Goal: Task Accomplishment & Management: Complete application form

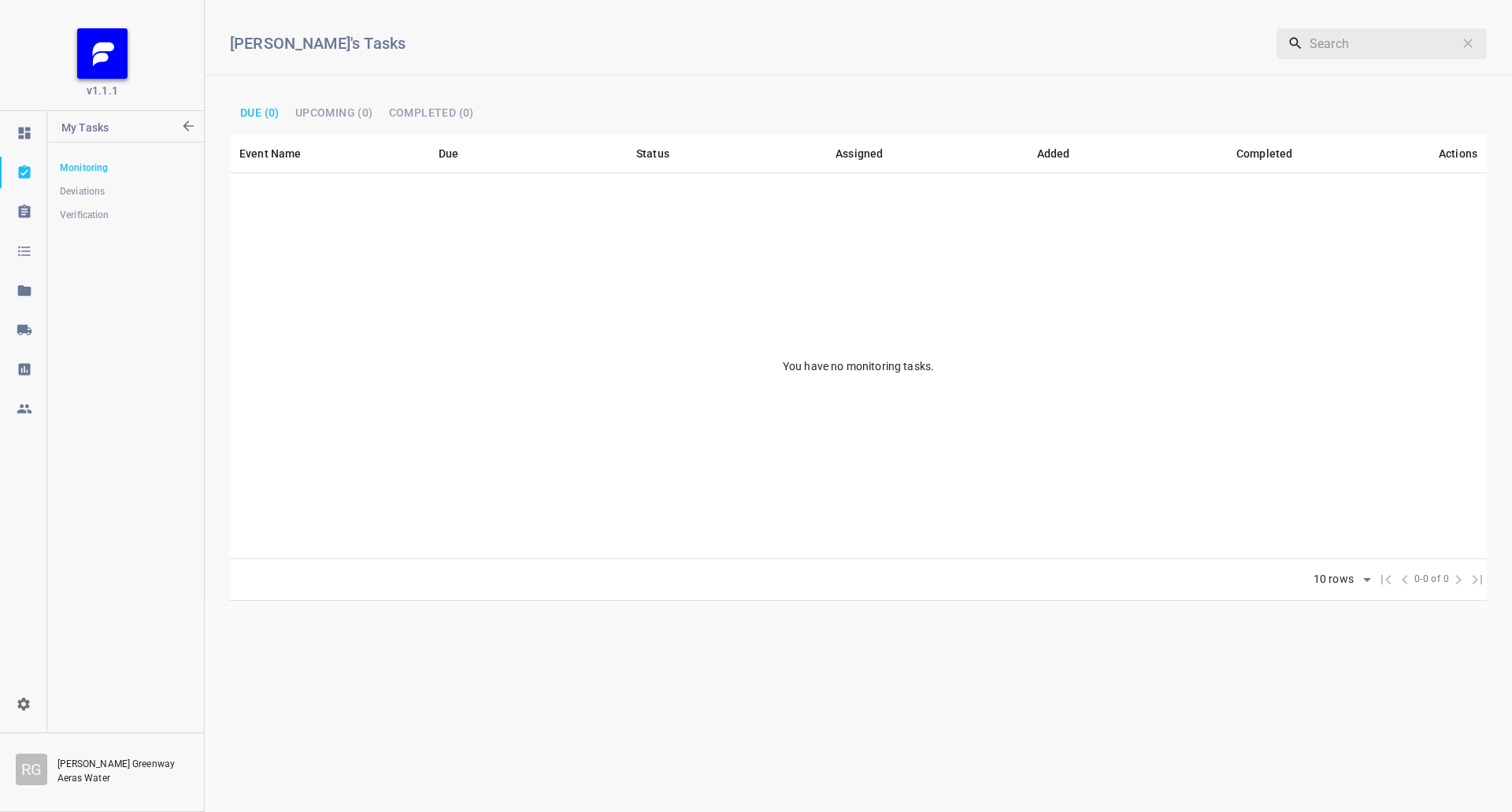
click at [23, 327] on icon at bounding box center [23, 330] width 14 height 11
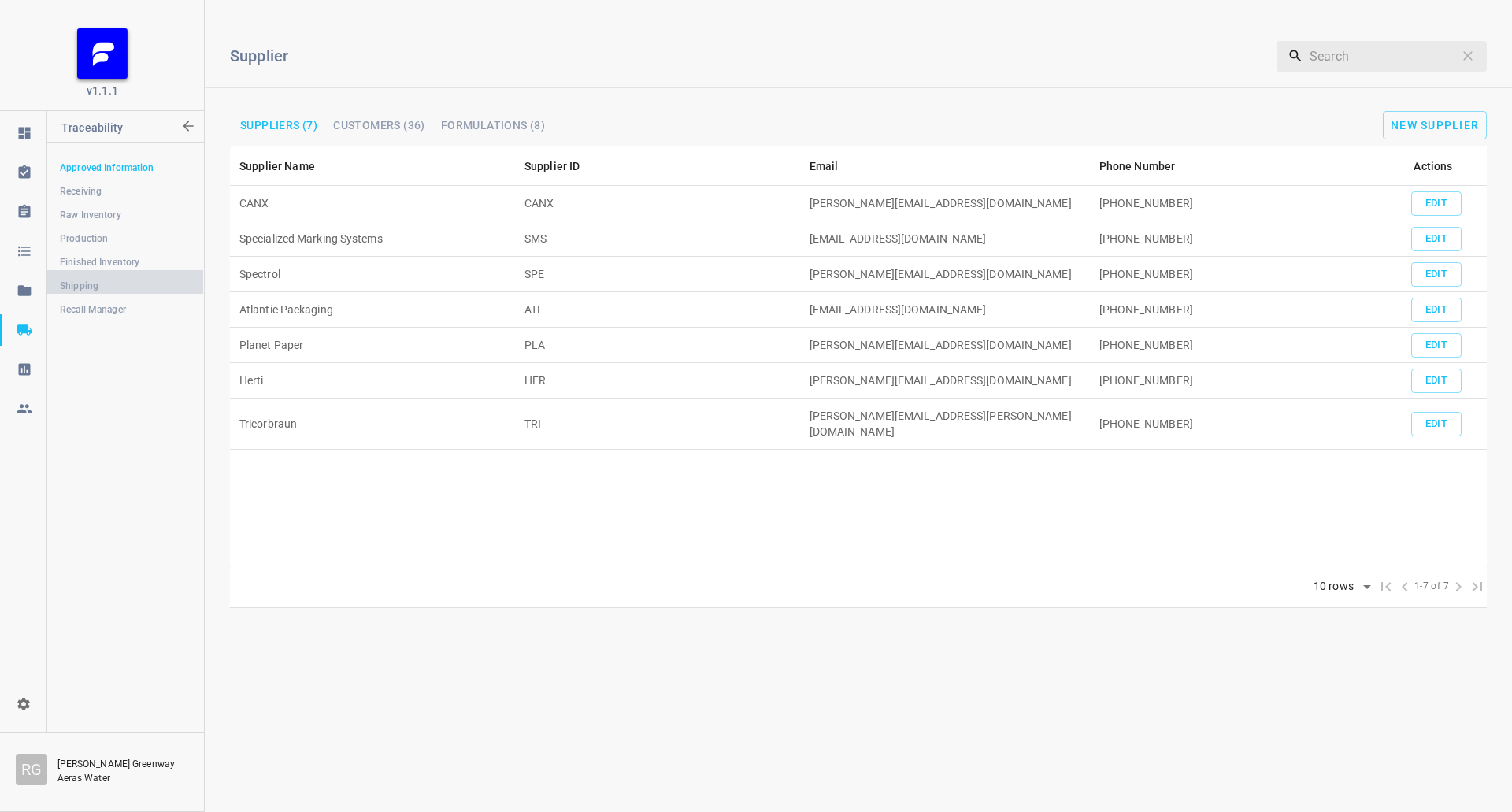
click at [97, 287] on span "Shipping" at bounding box center [125, 285] width 131 height 15
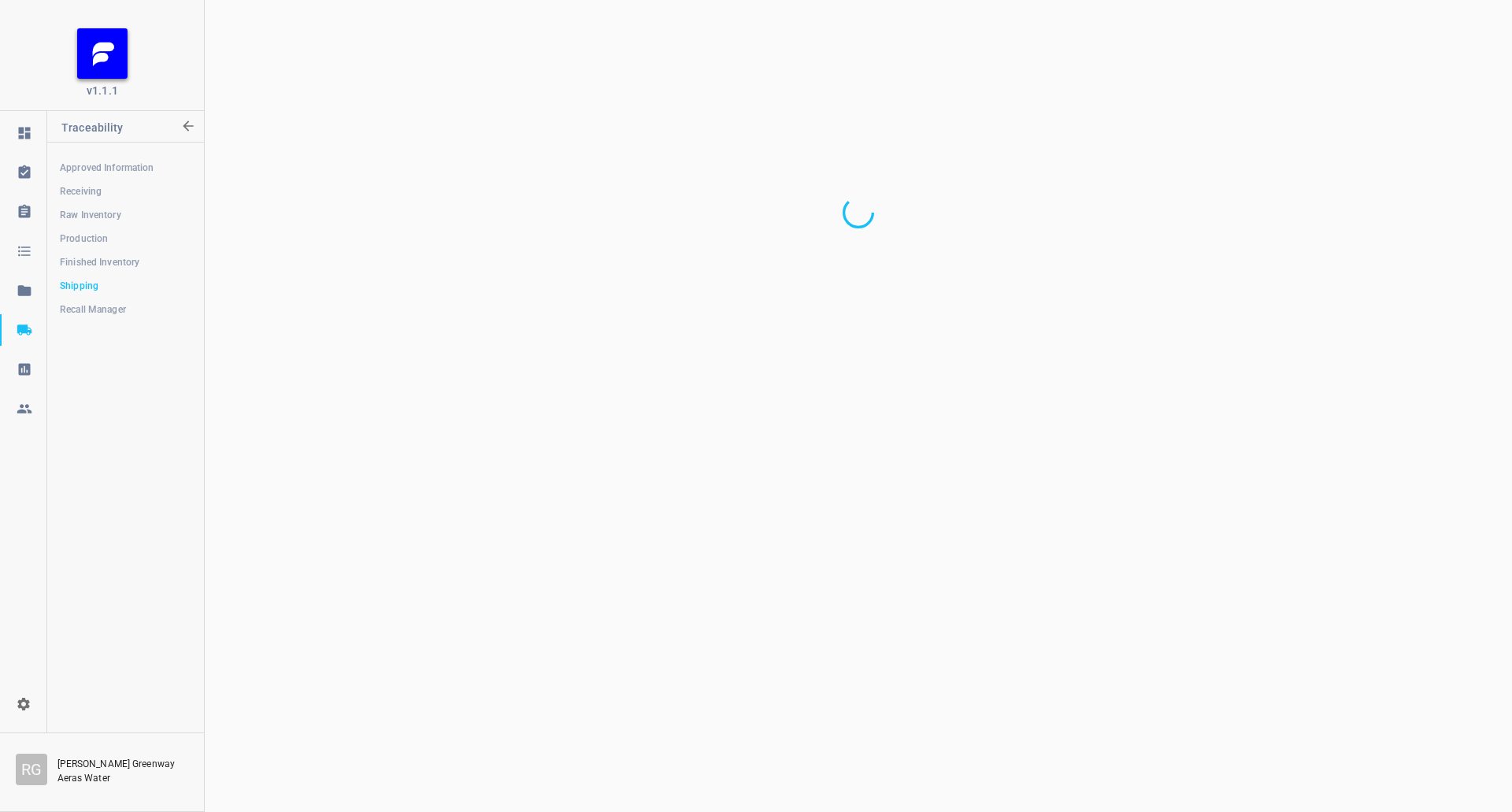
click at [85, 240] on span "Production" at bounding box center [125, 238] width 131 height 15
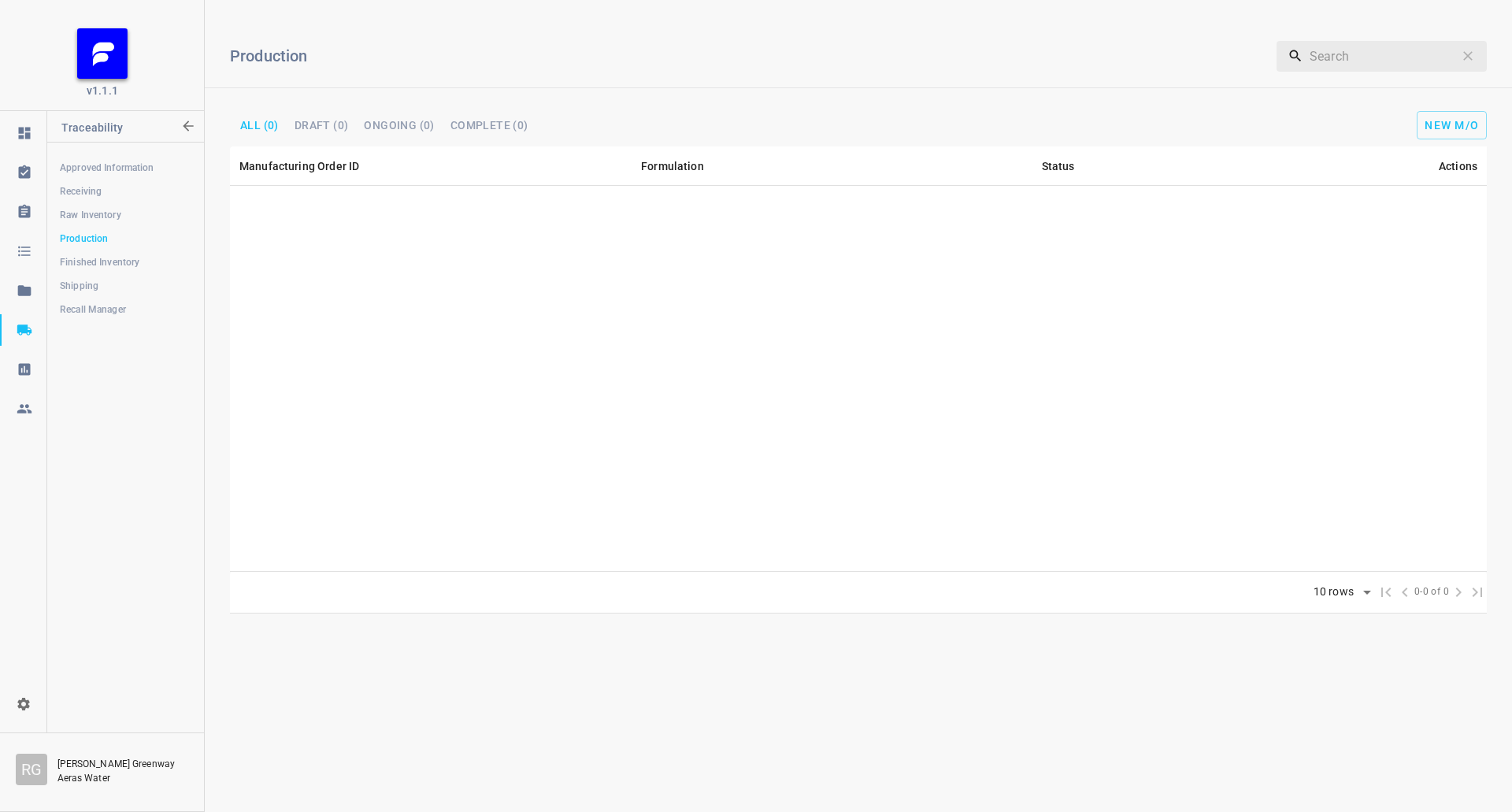
click at [1488, 116] on div "New M/O" at bounding box center [1294, 125] width 435 height 28
click at [1428, 114] on button "New M/O" at bounding box center [1451, 125] width 70 height 28
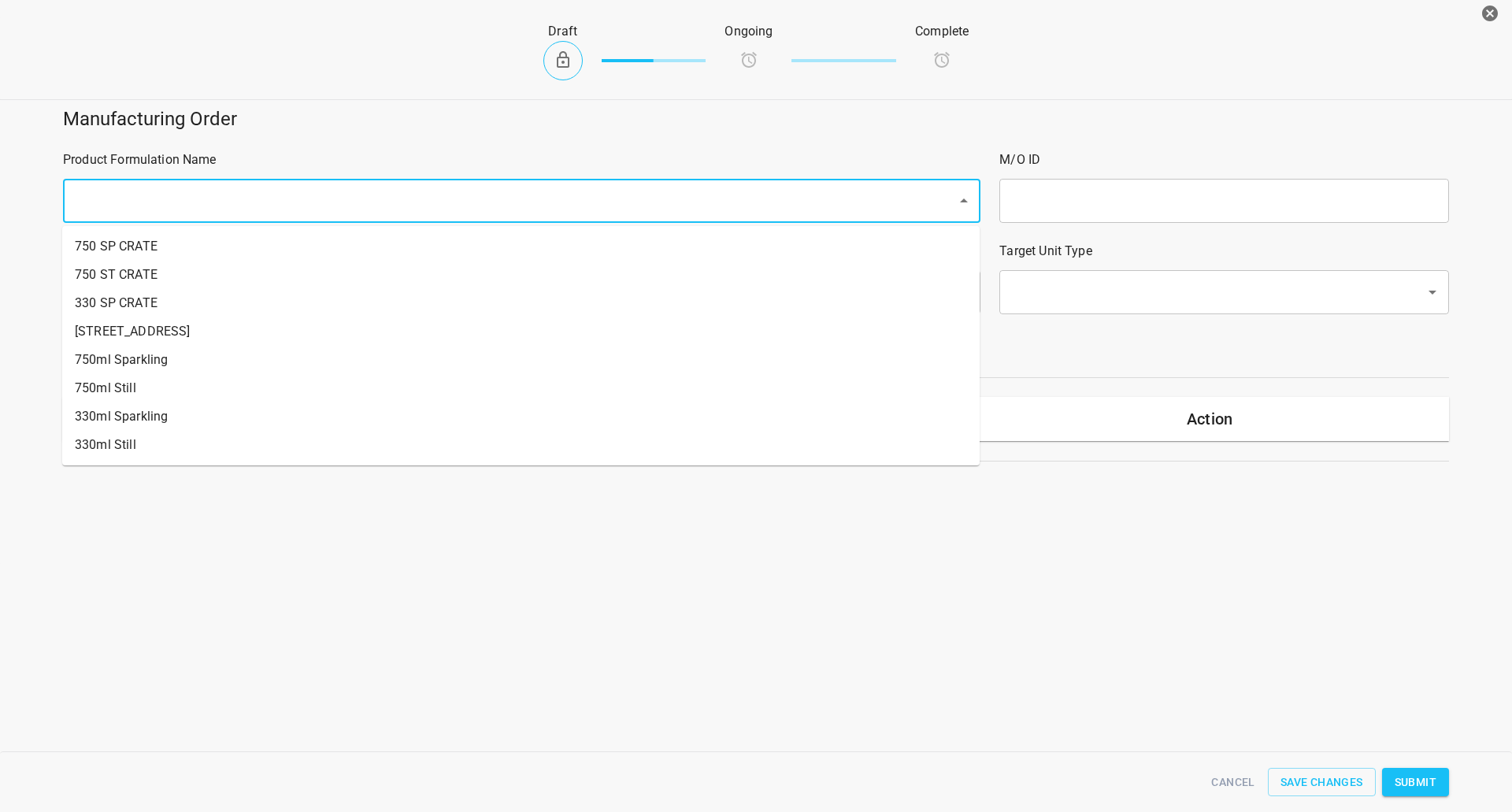
click at [152, 185] on div "​" at bounding box center [522, 201] width 917 height 44
click at [143, 382] on li "750ml Still" at bounding box center [521, 388] width 917 height 28
type input "1"
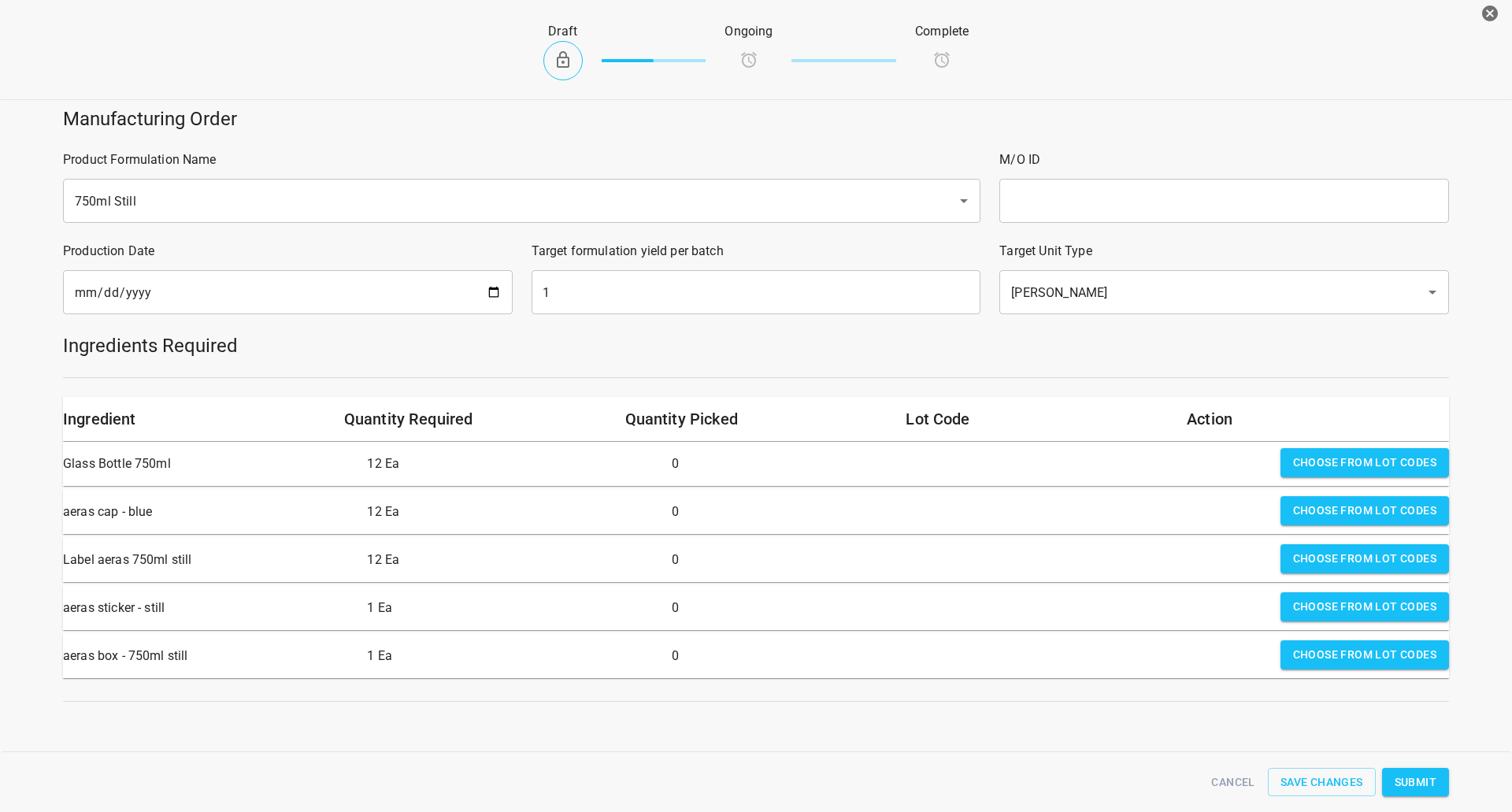
drag, startPoint x: 1117, startPoint y: 204, endPoint x: 1112, endPoint y: 197, distance: 8.6
click at [1117, 204] on input "text" at bounding box center [1224, 201] width 450 height 44
type input "25275"
click at [617, 298] on input "1" at bounding box center [756, 292] width 450 height 44
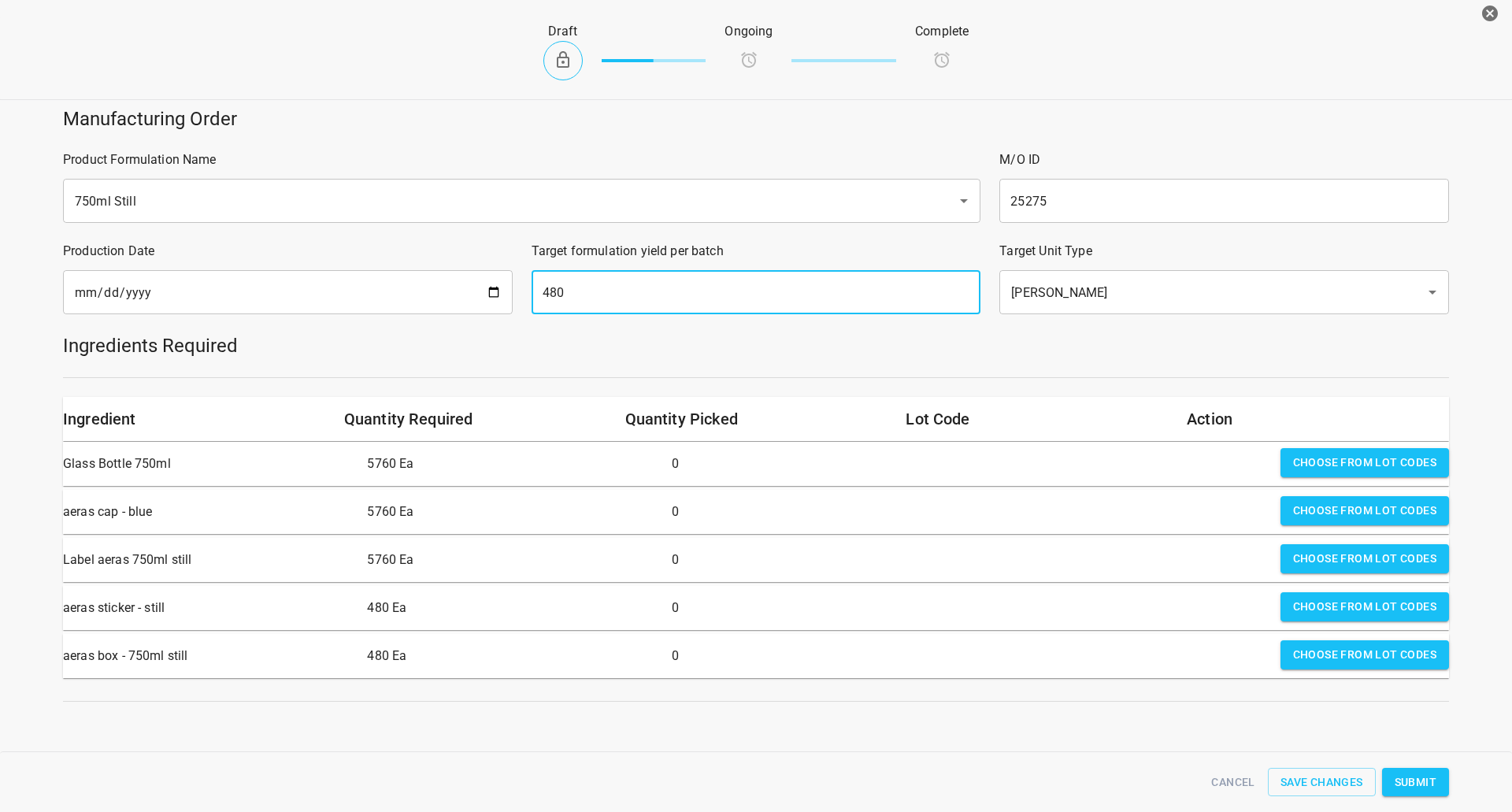
type input "480"
drag, startPoint x: 1303, startPoint y: 465, endPoint x: 1169, endPoint y: 469, distance: 134.1
click at [1303, 466] on span "Choose from lot codes" at bounding box center [1364, 463] width 144 height 19
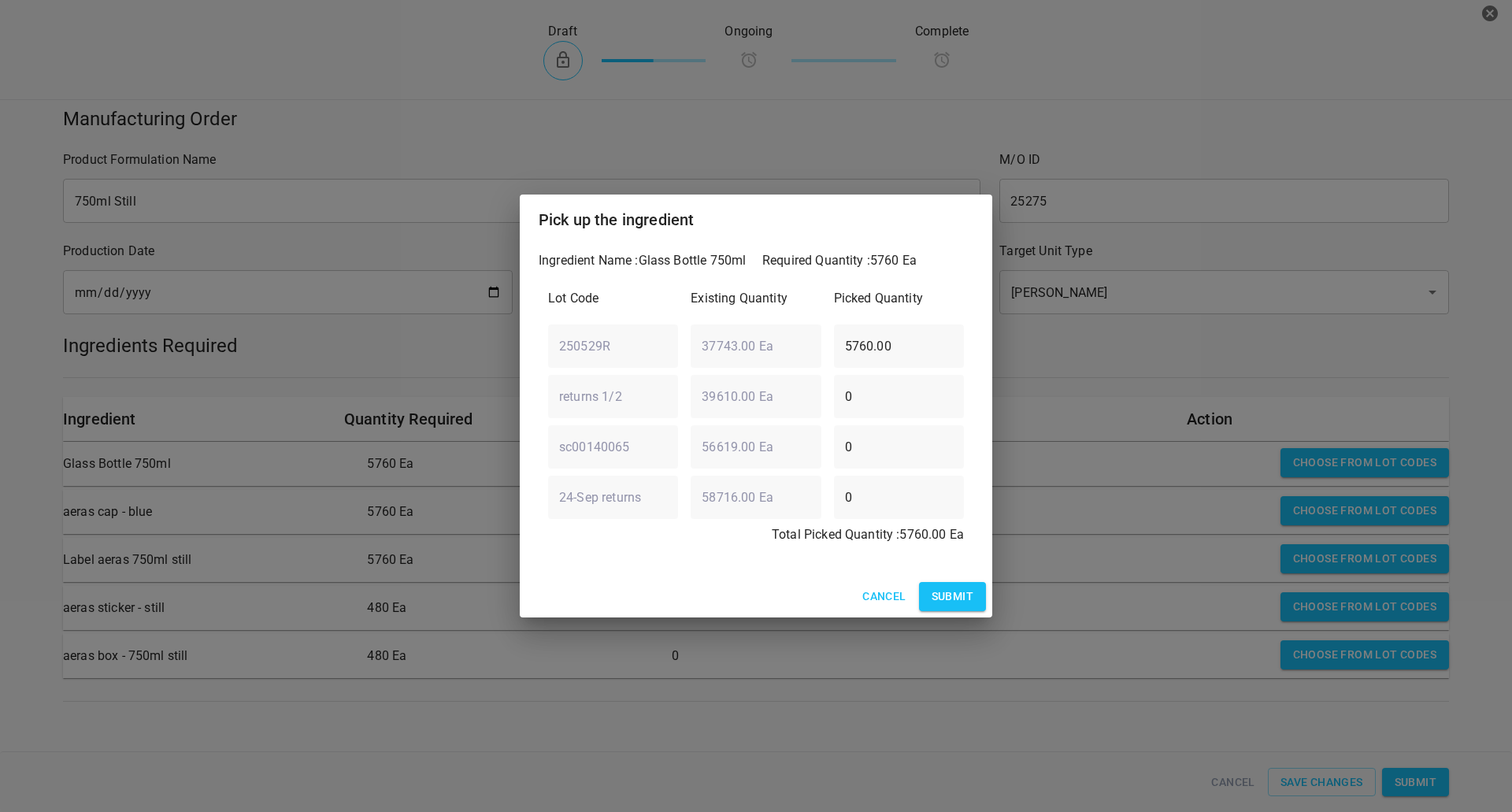
click at [933, 607] on span "Submit" at bounding box center [952, 597] width 41 height 19
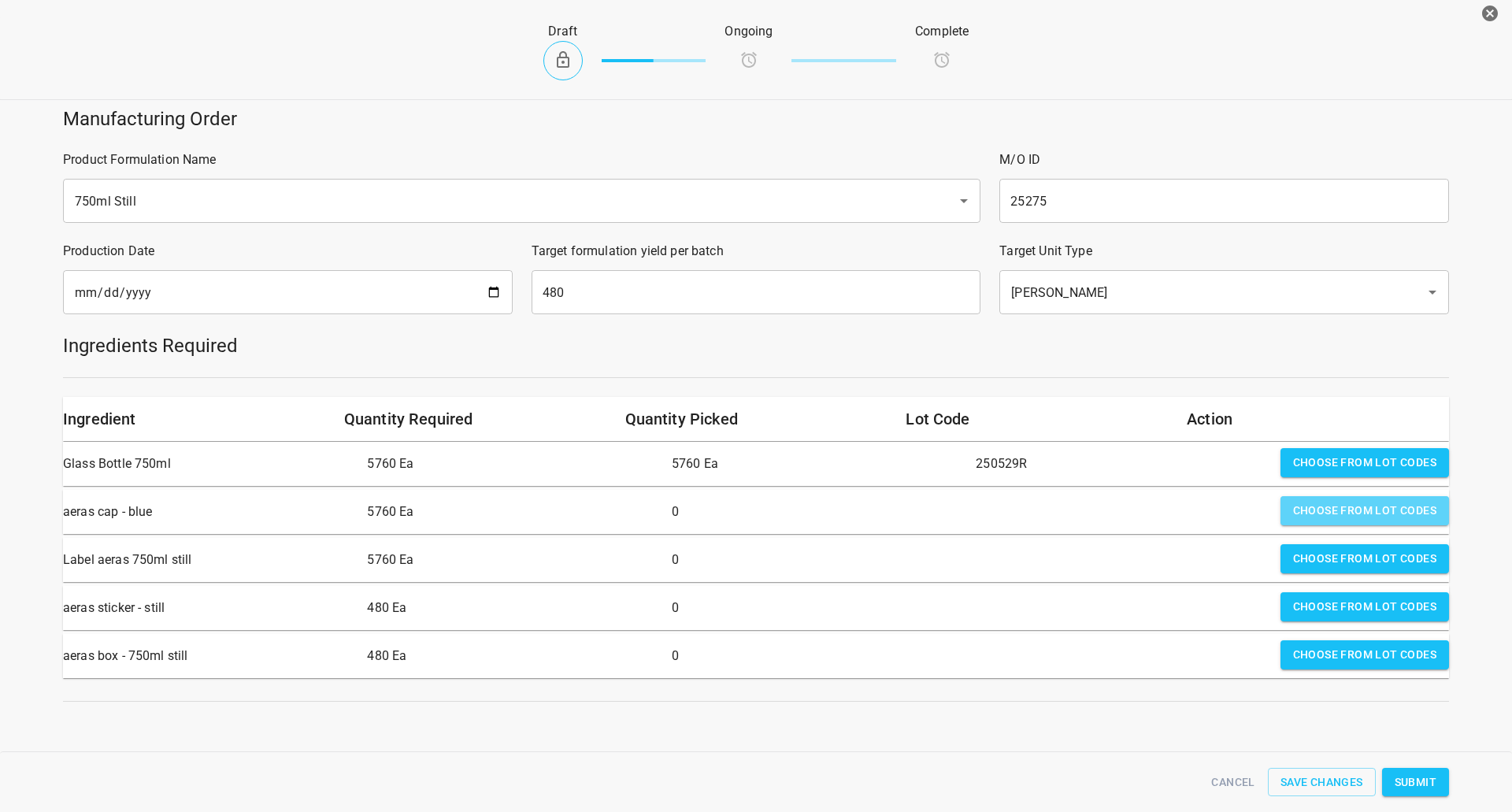
click at [1331, 506] on span "Choose from lot codes" at bounding box center [1364, 511] width 144 height 19
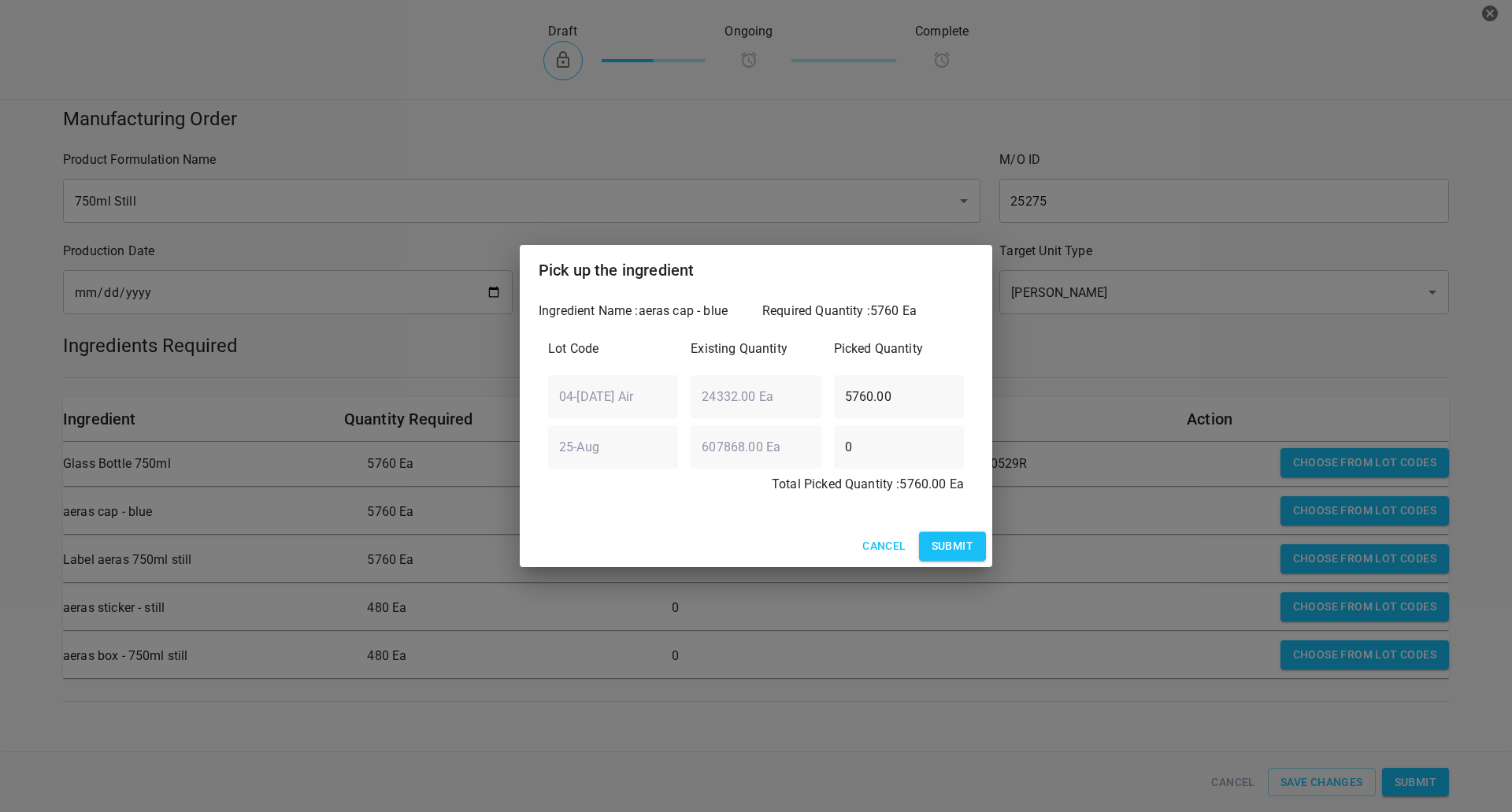
click at [949, 550] on span "Submit" at bounding box center [952, 546] width 41 height 19
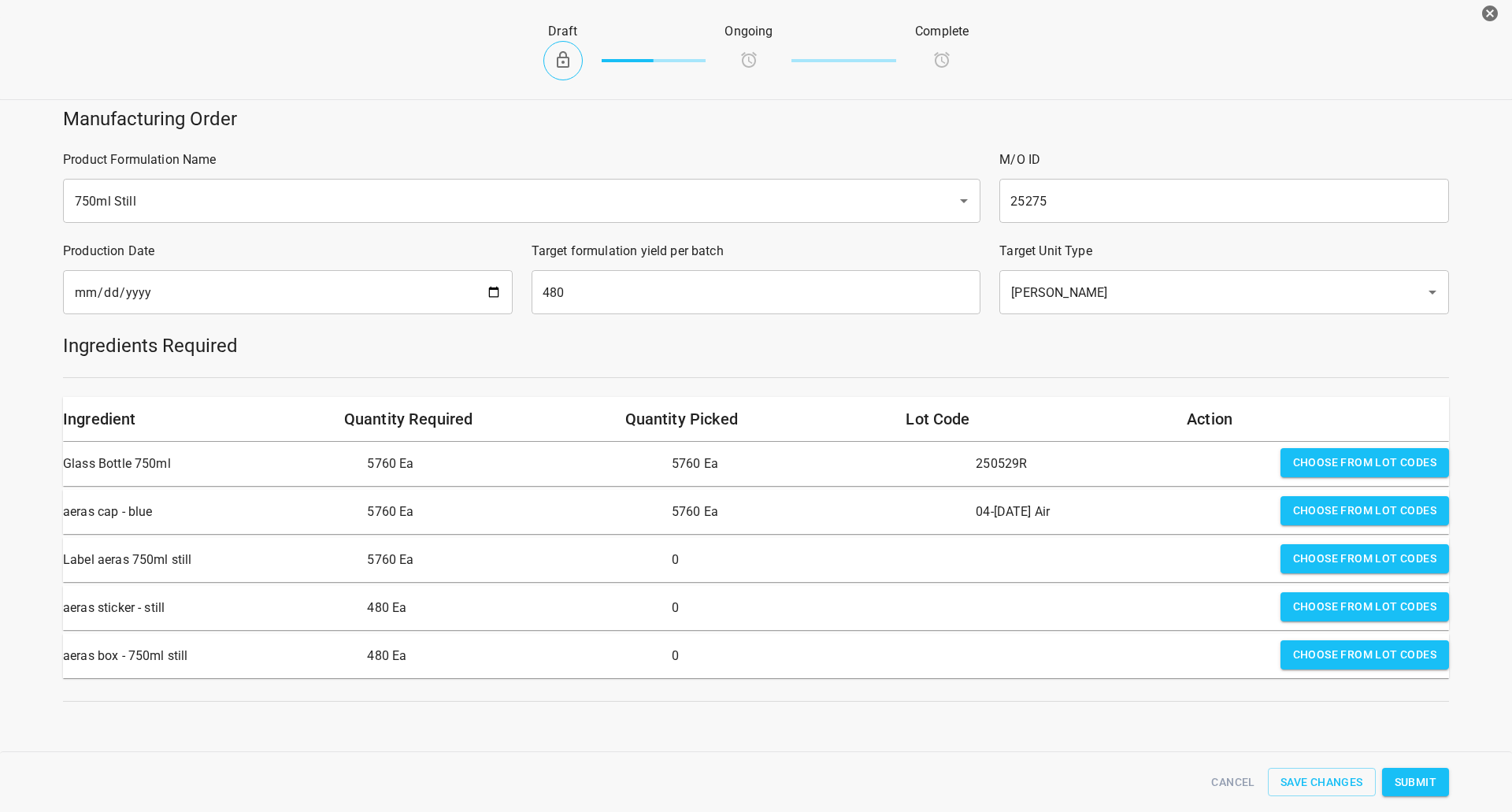
click at [1361, 566] on span "Choose from lot codes" at bounding box center [1364, 559] width 144 height 19
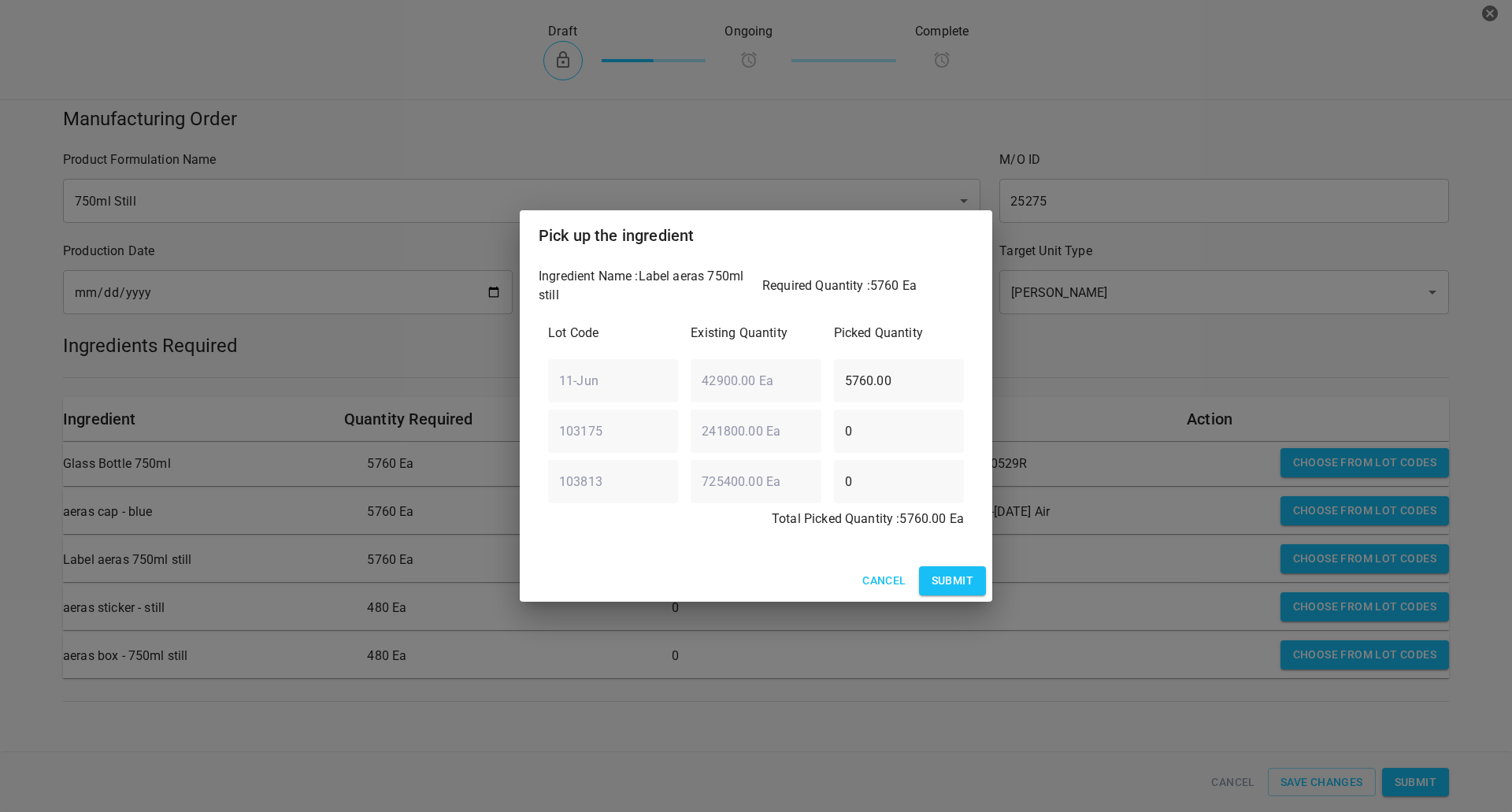
click at [962, 575] on span "Submit" at bounding box center [952, 581] width 41 height 19
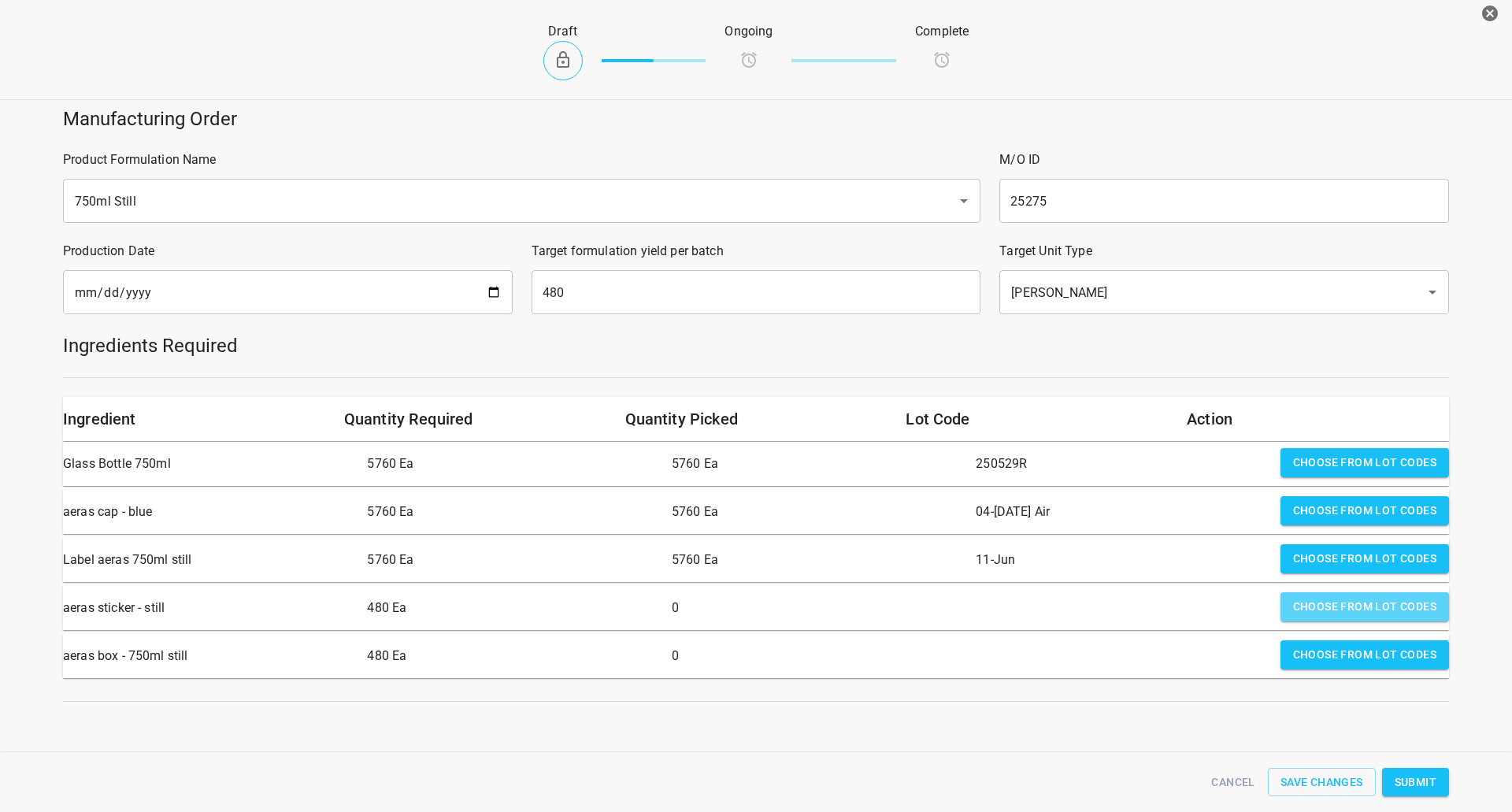
drag, startPoint x: 1330, startPoint y: 617, endPoint x: 1006, endPoint y: 586, distance: 325.5
click at [1327, 615] on button "Choose from lot codes" at bounding box center [1364, 607] width 169 height 29
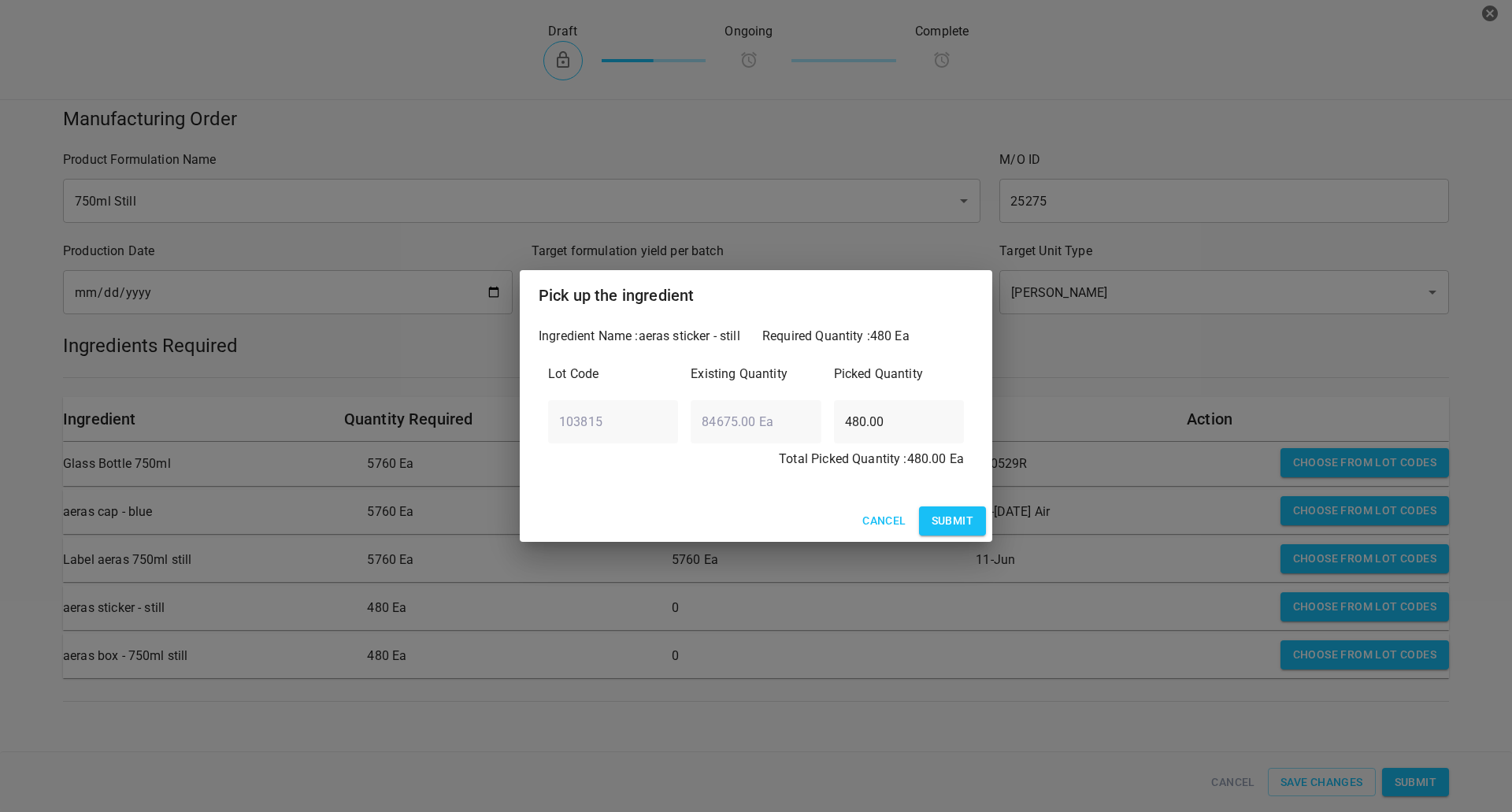
click at [955, 518] on span "Submit" at bounding box center [952, 521] width 41 height 19
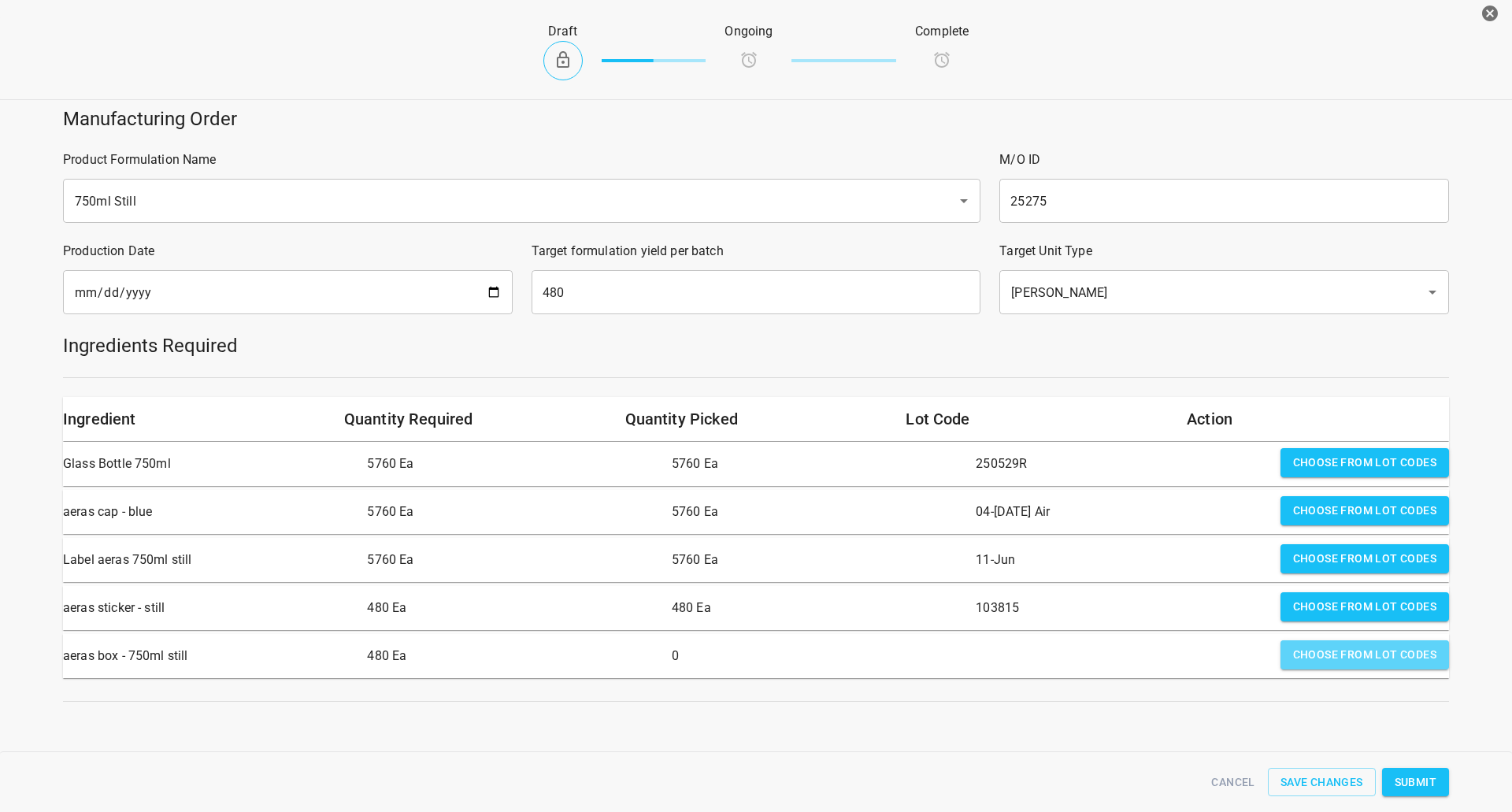
click at [1317, 650] on span "Choose from lot codes" at bounding box center [1364, 655] width 144 height 19
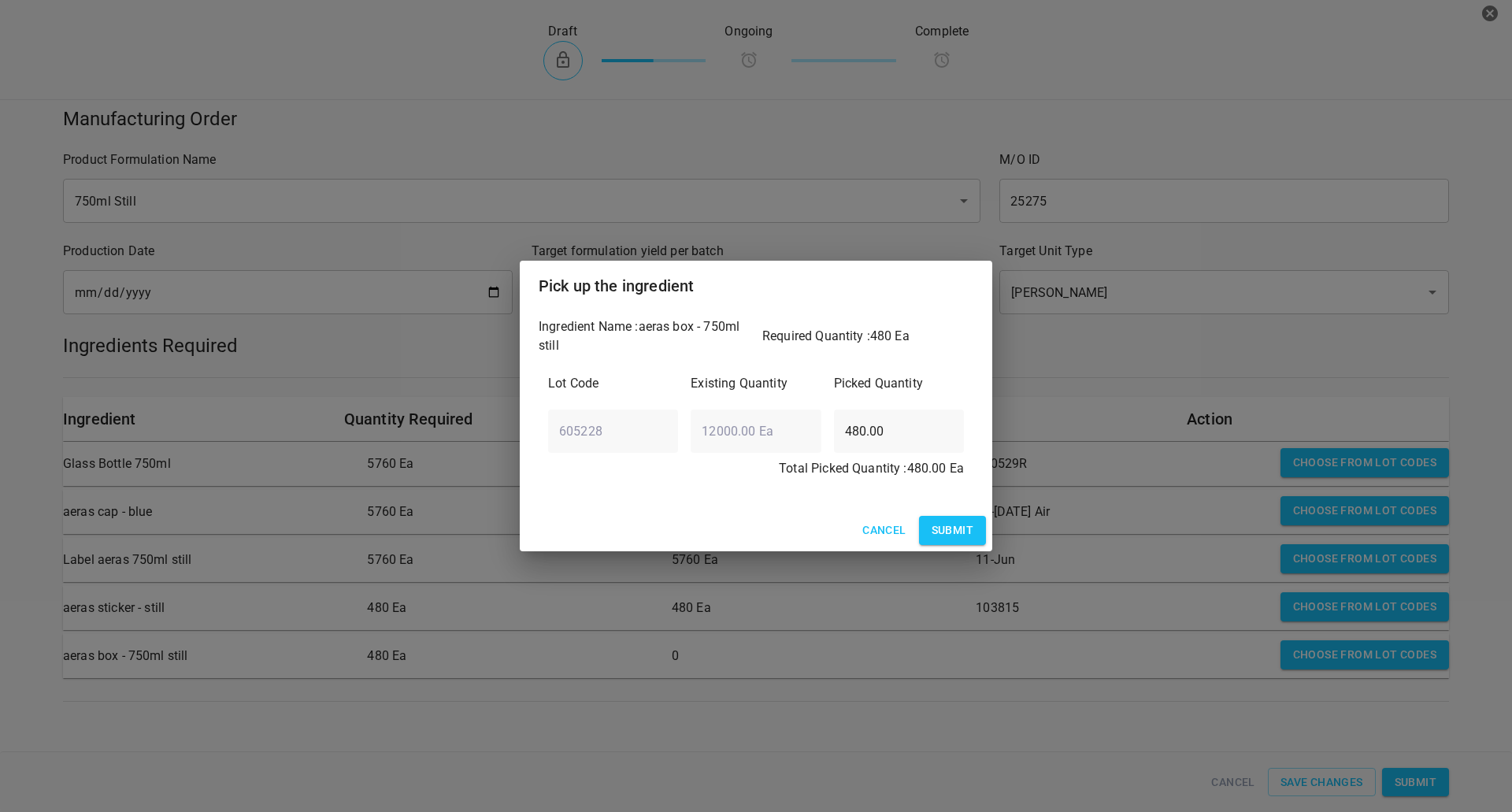
click at [953, 530] on span "Submit" at bounding box center [952, 530] width 41 height 19
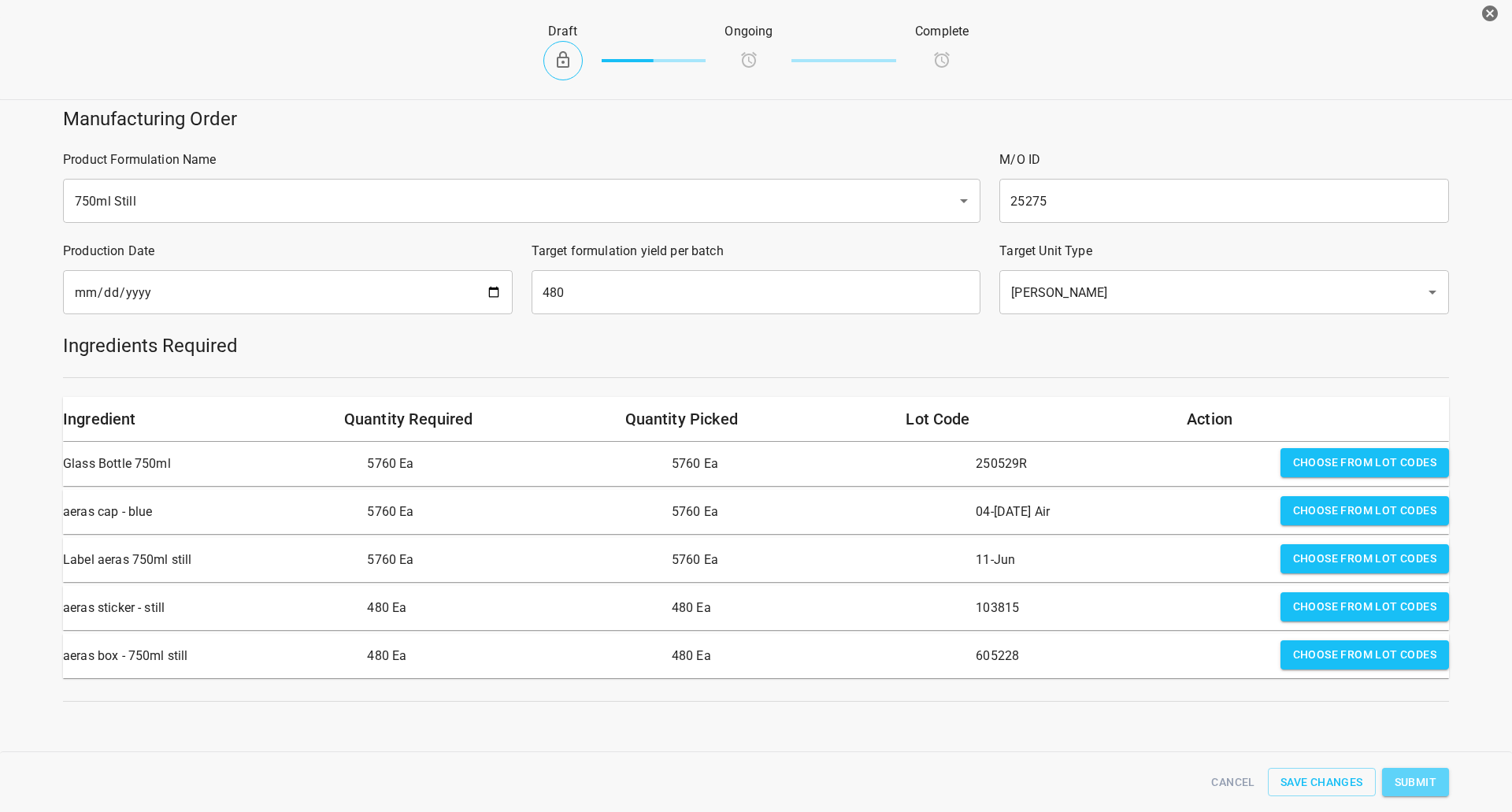
click at [1431, 776] on span "Submit" at bounding box center [1415, 783] width 41 height 19
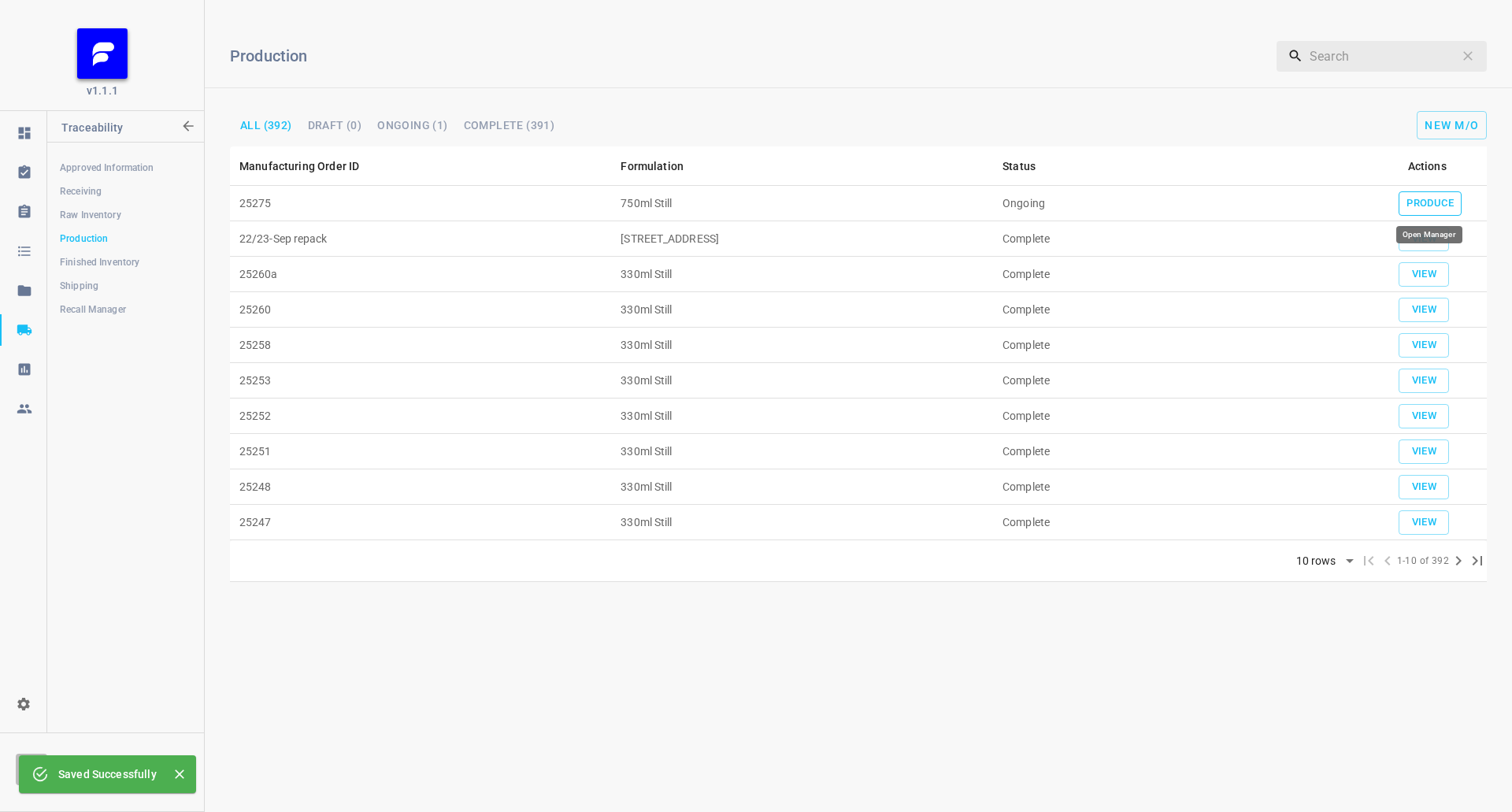
click at [1439, 195] on span "Produce" at bounding box center [1430, 204] width 47 height 18
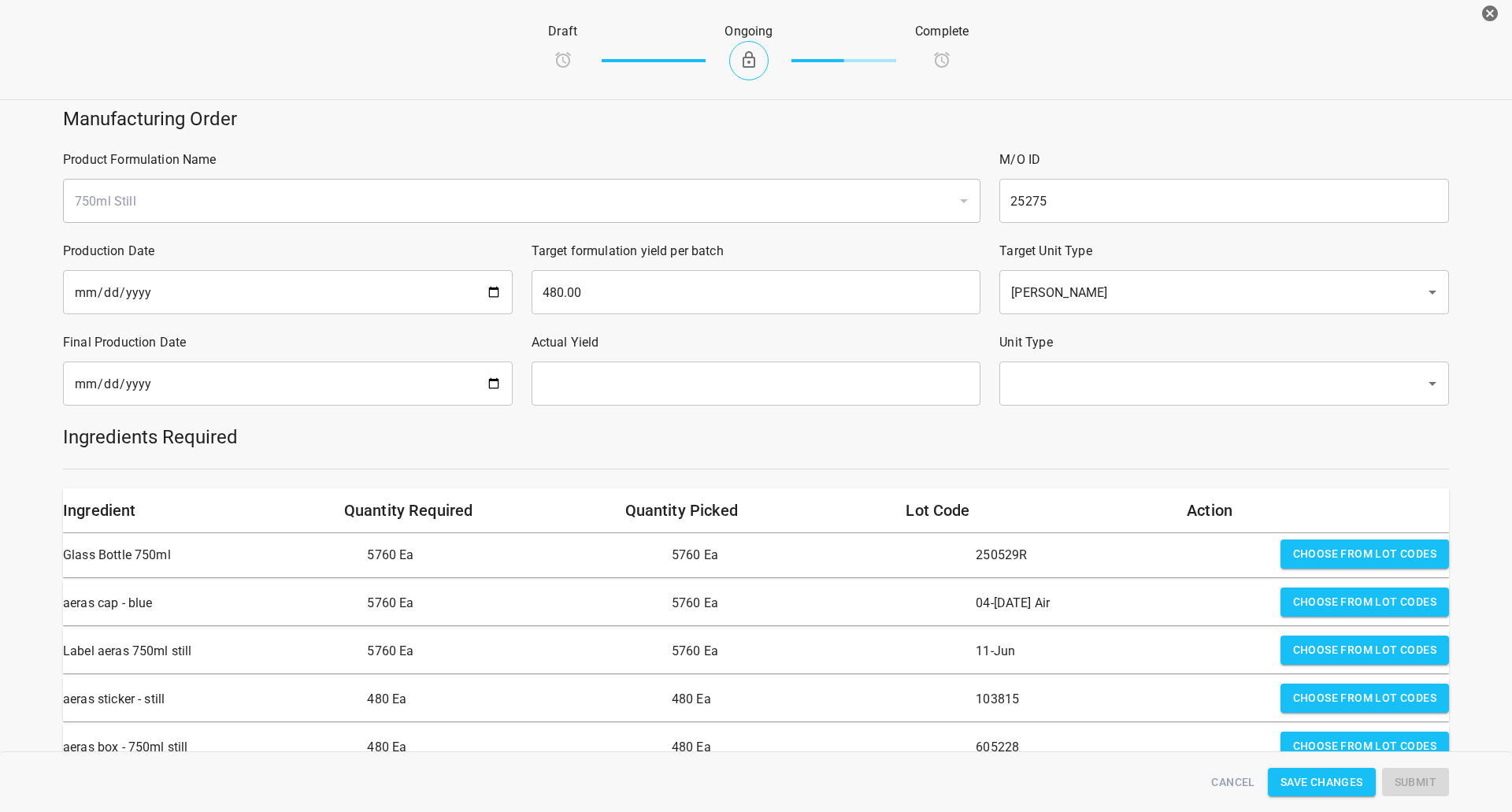
click at [321, 395] on input "date" at bounding box center [288, 383] width 450 height 44
click at [488, 378] on input "date" at bounding box center [288, 383] width 450 height 44
type input "[DATE]"
click at [653, 367] on input "text" at bounding box center [756, 383] width 450 height 44
type input "480"
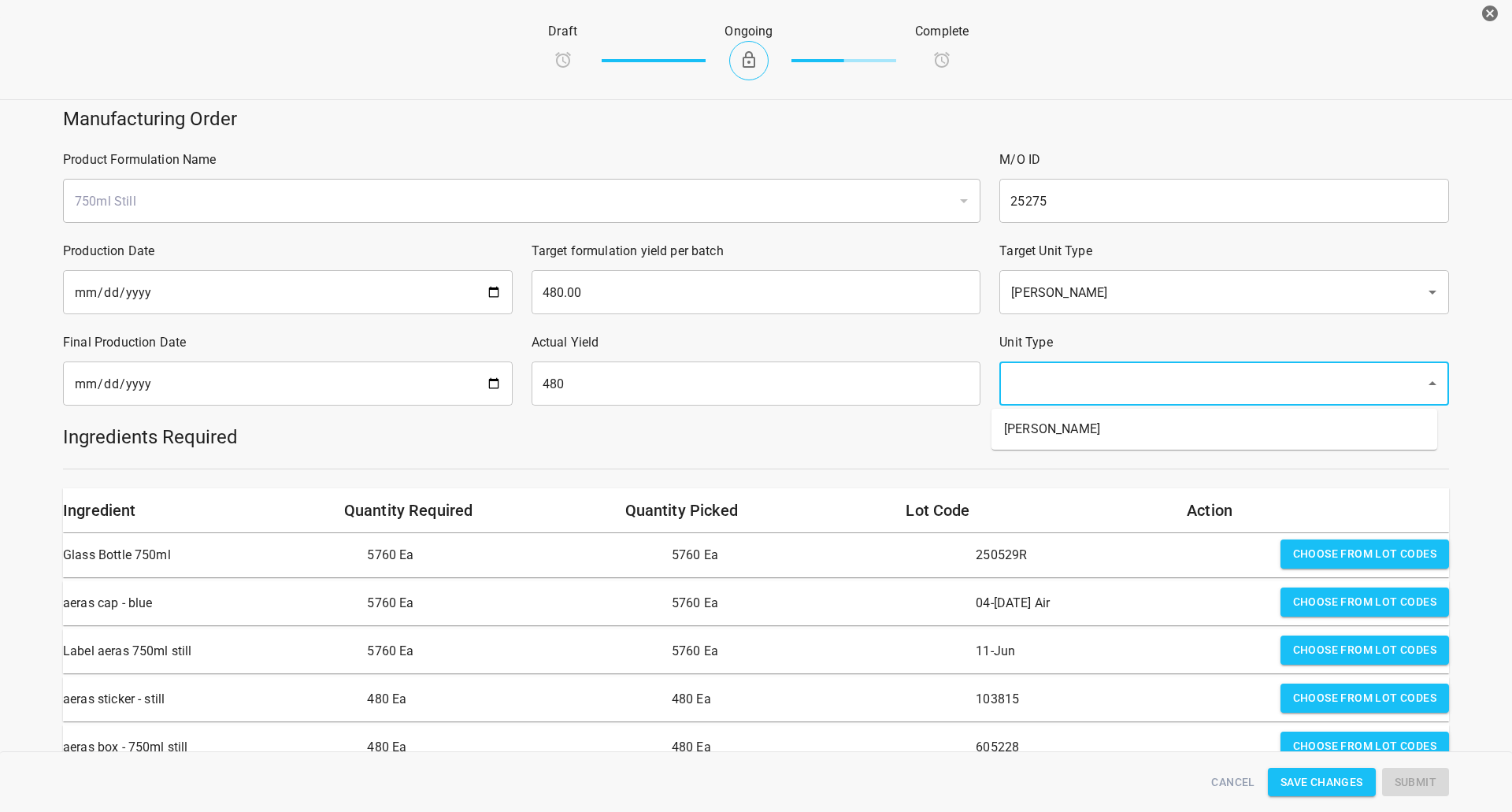
click at [1054, 394] on input "text" at bounding box center [1202, 383] width 391 height 30
click at [1040, 425] on li "[PERSON_NAME]" at bounding box center [1213, 429] width 446 height 28
click at [1024, 462] on div at bounding box center [756, 469] width 1405 height 19
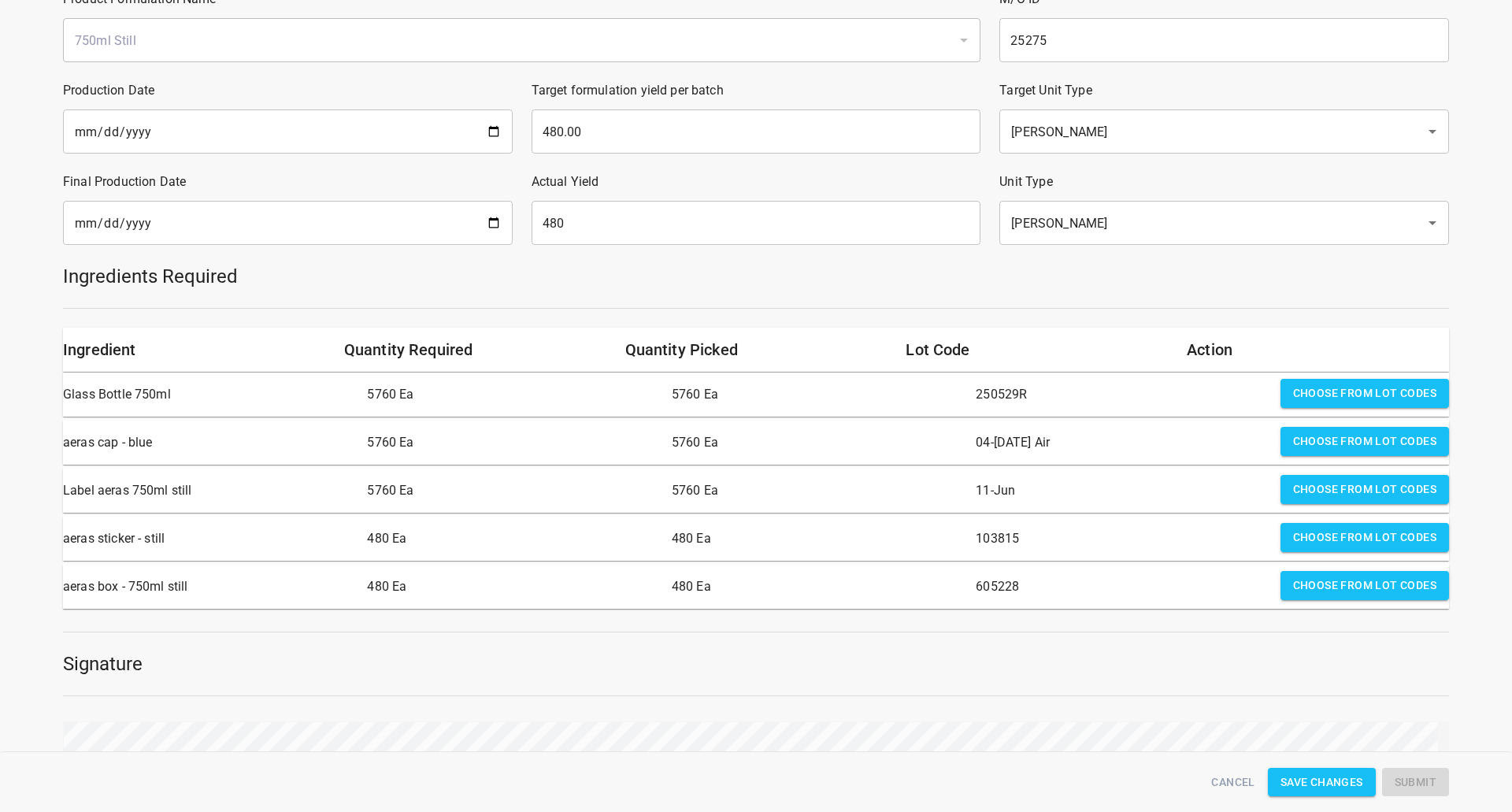
scroll to position [315, 0]
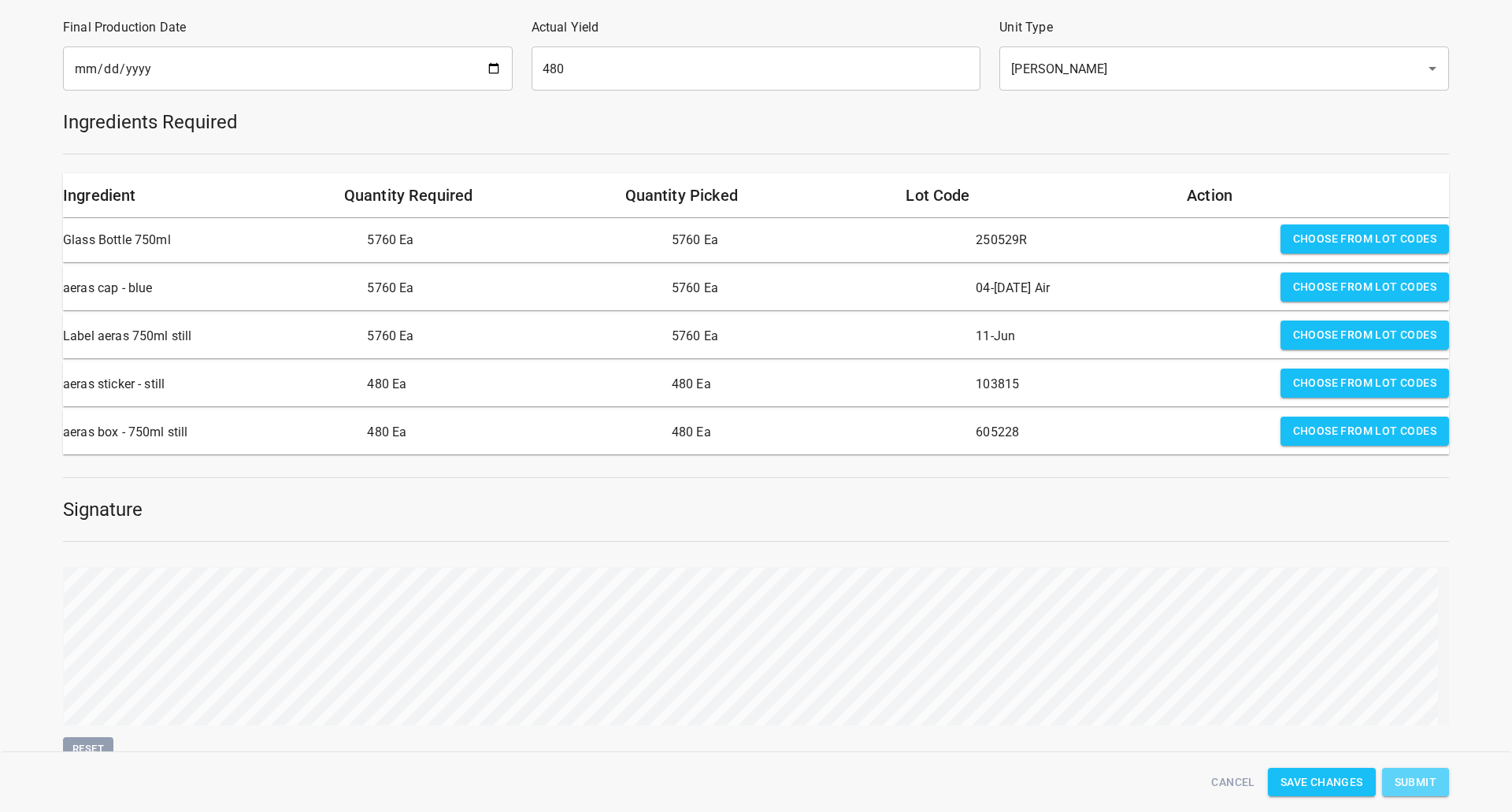
click at [1404, 774] on span "Submit" at bounding box center [1415, 783] width 41 height 19
